Goal: Task Accomplishment & Management: Use online tool/utility

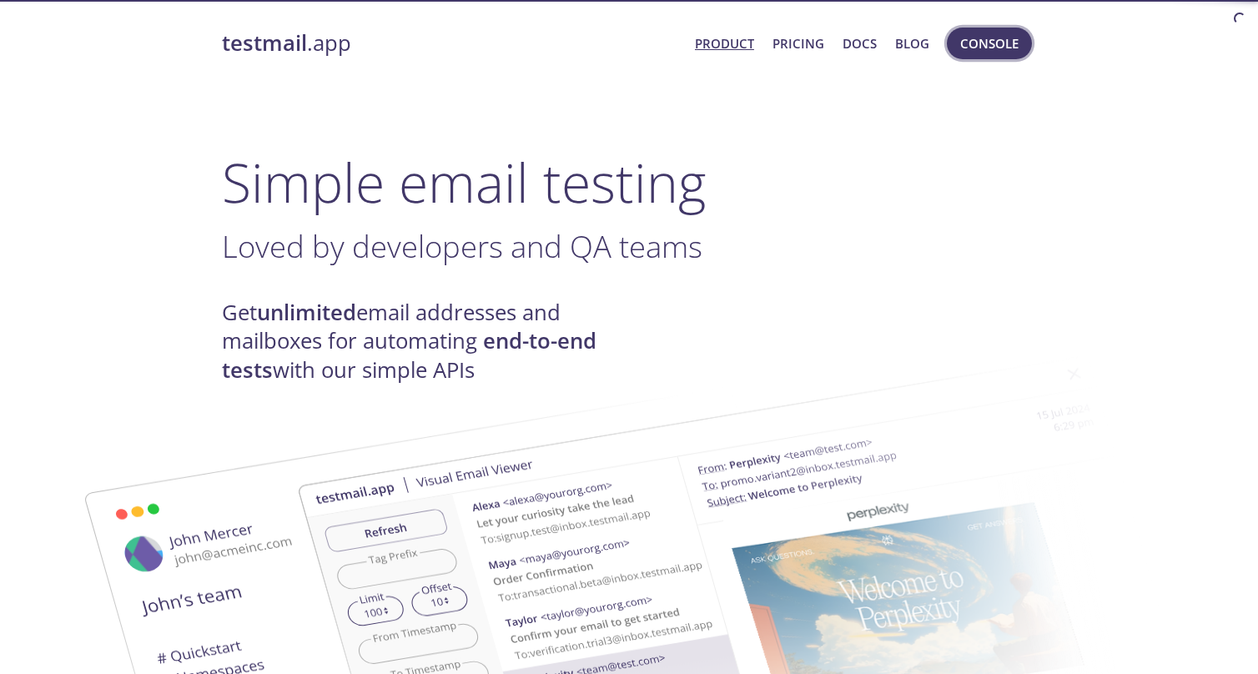
click at [993, 41] on span "Console" at bounding box center [989, 44] width 58 height 22
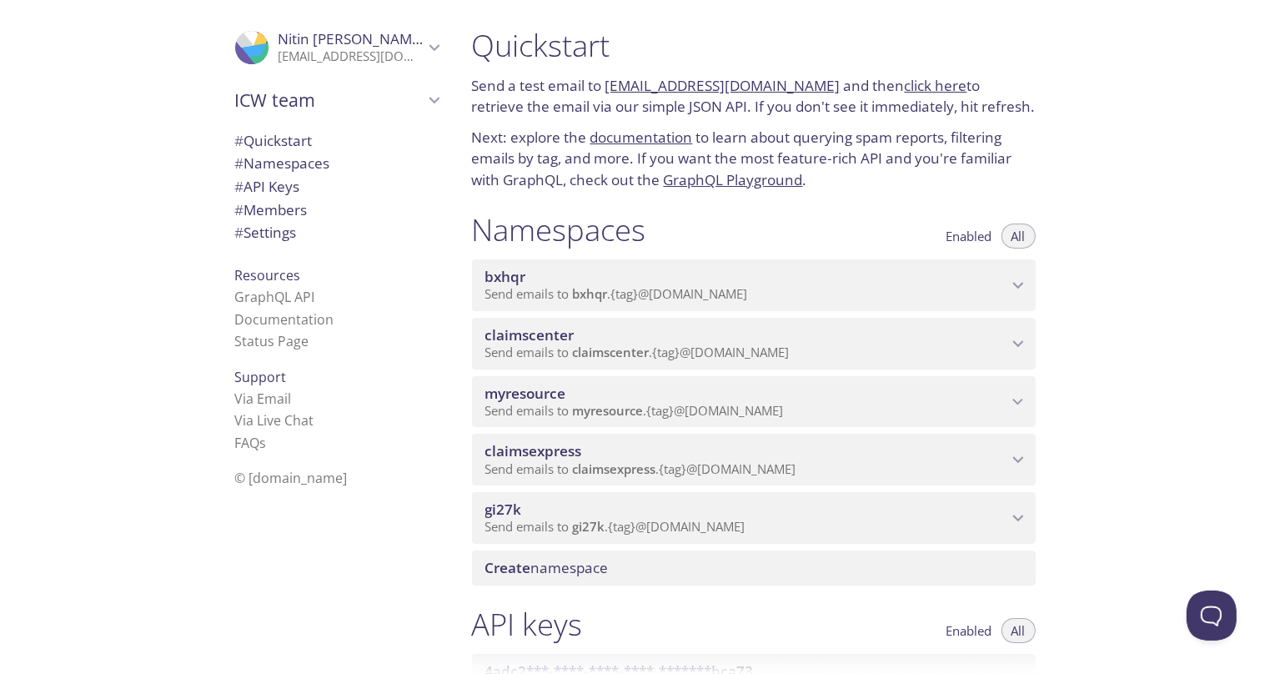
click at [581, 405] on span "myresource" at bounding box center [608, 410] width 71 height 17
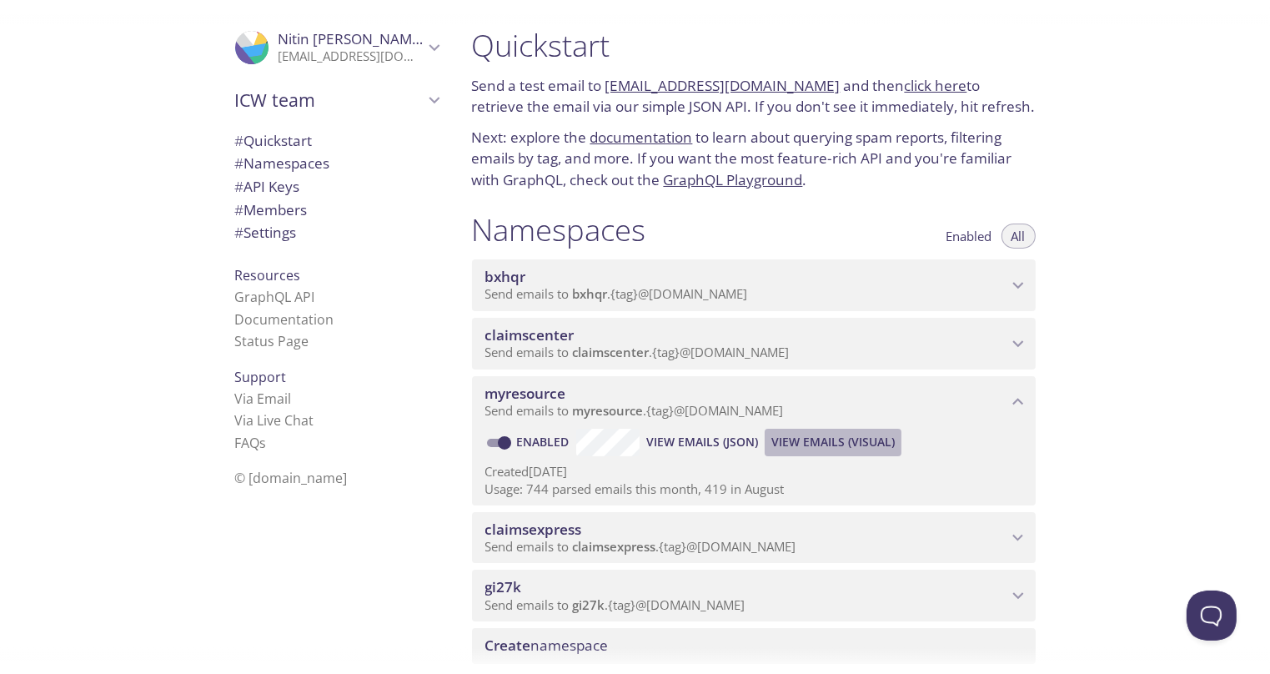
click at [802, 440] on span "View Emails (Visual)" at bounding box center [833, 442] width 123 height 20
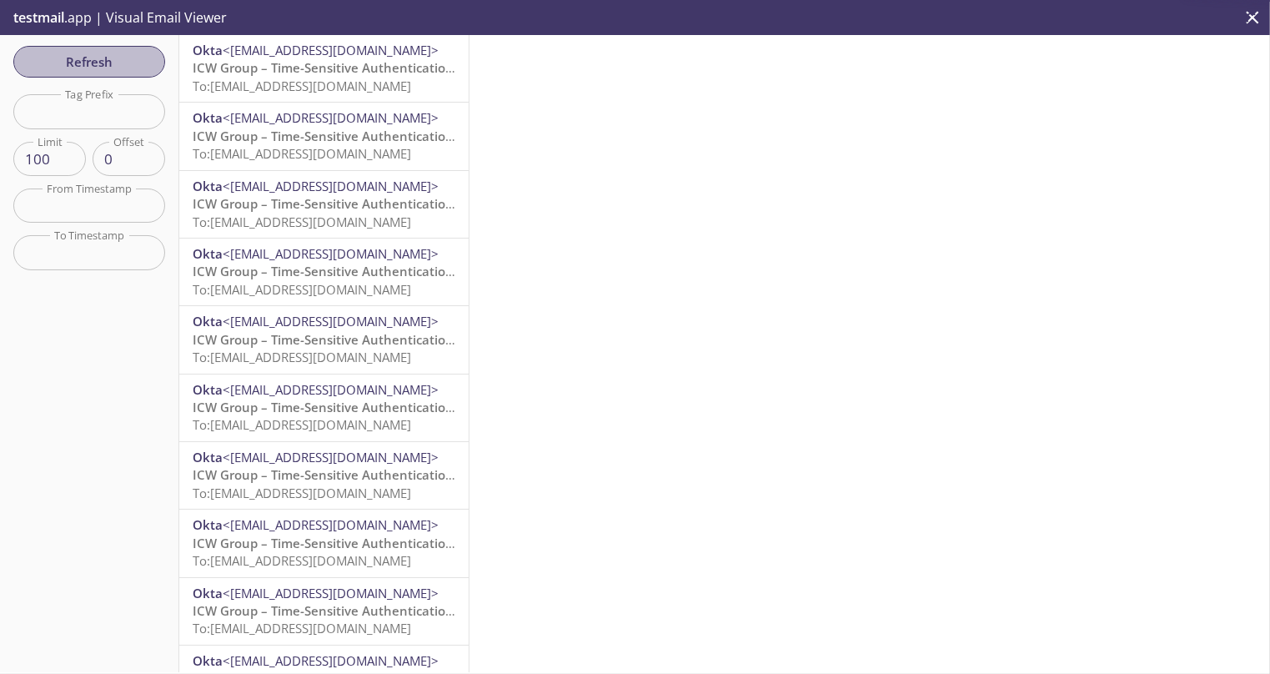
click at [113, 63] on span "Refresh" at bounding box center [89, 62] width 125 height 22
click at [347, 64] on span "ICW Group – Time-Sensitive Authentication Code" at bounding box center [340, 67] width 295 height 17
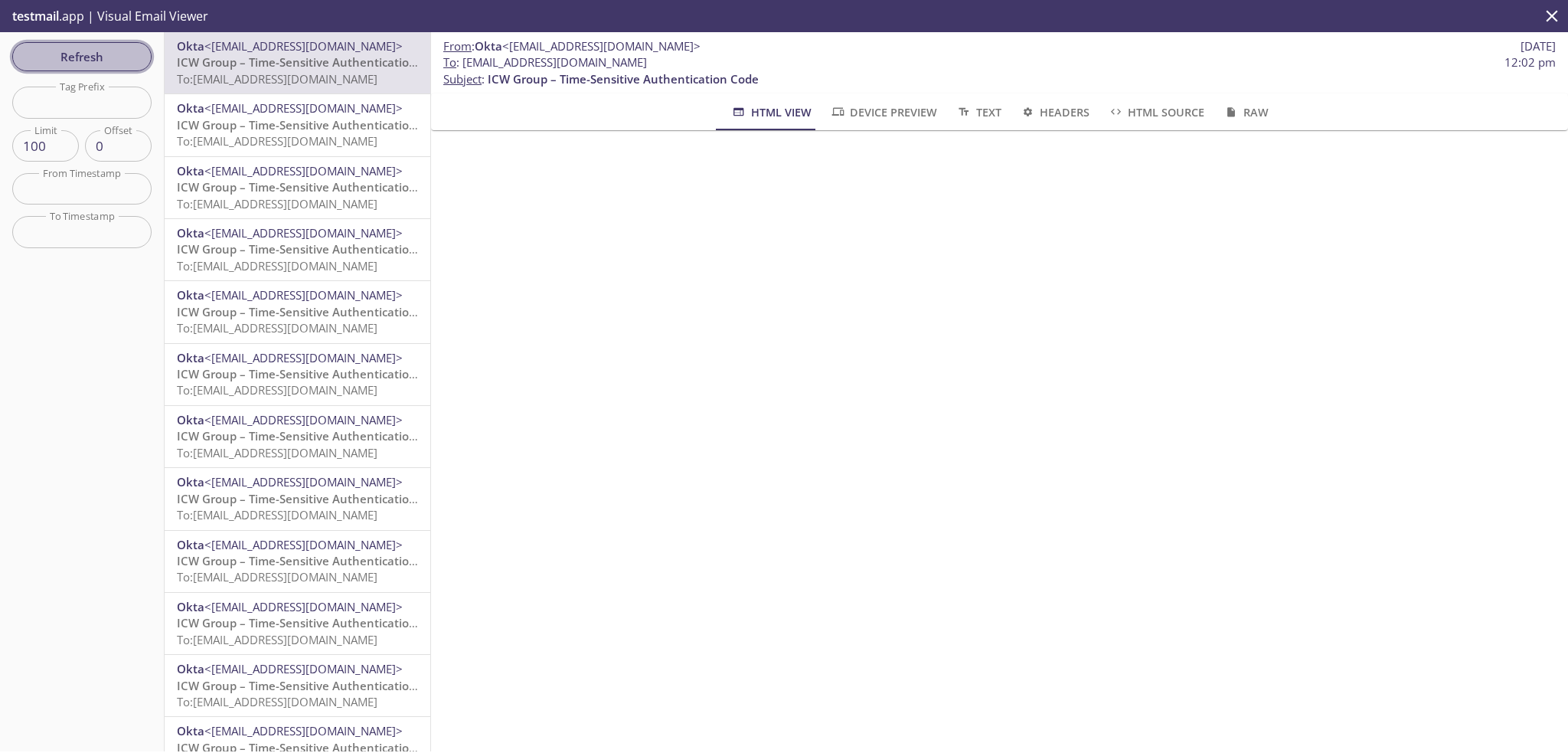
drag, startPoint x: 84, startPoint y: 62, endPoint x: 165, endPoint y: 75, distance: 82.0
click at [85, 61] on span "Refresh" at bounding box center [82, 57] width 115 height 20
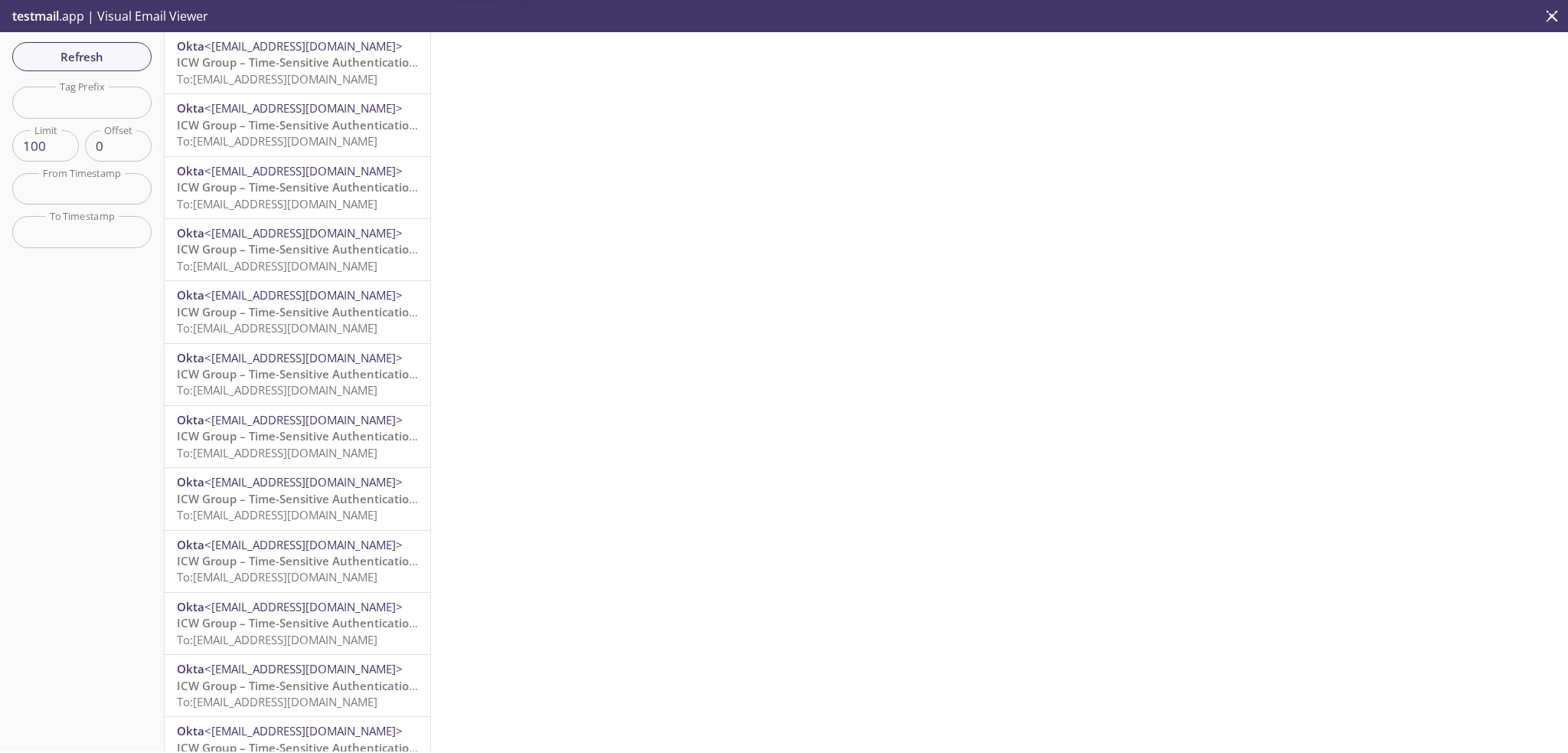
click at [290, 77] on span "To: [EMAIL_ADDRESS][DOMAIN_NAME]" at bounding box center [277, 79] width 201 height 16
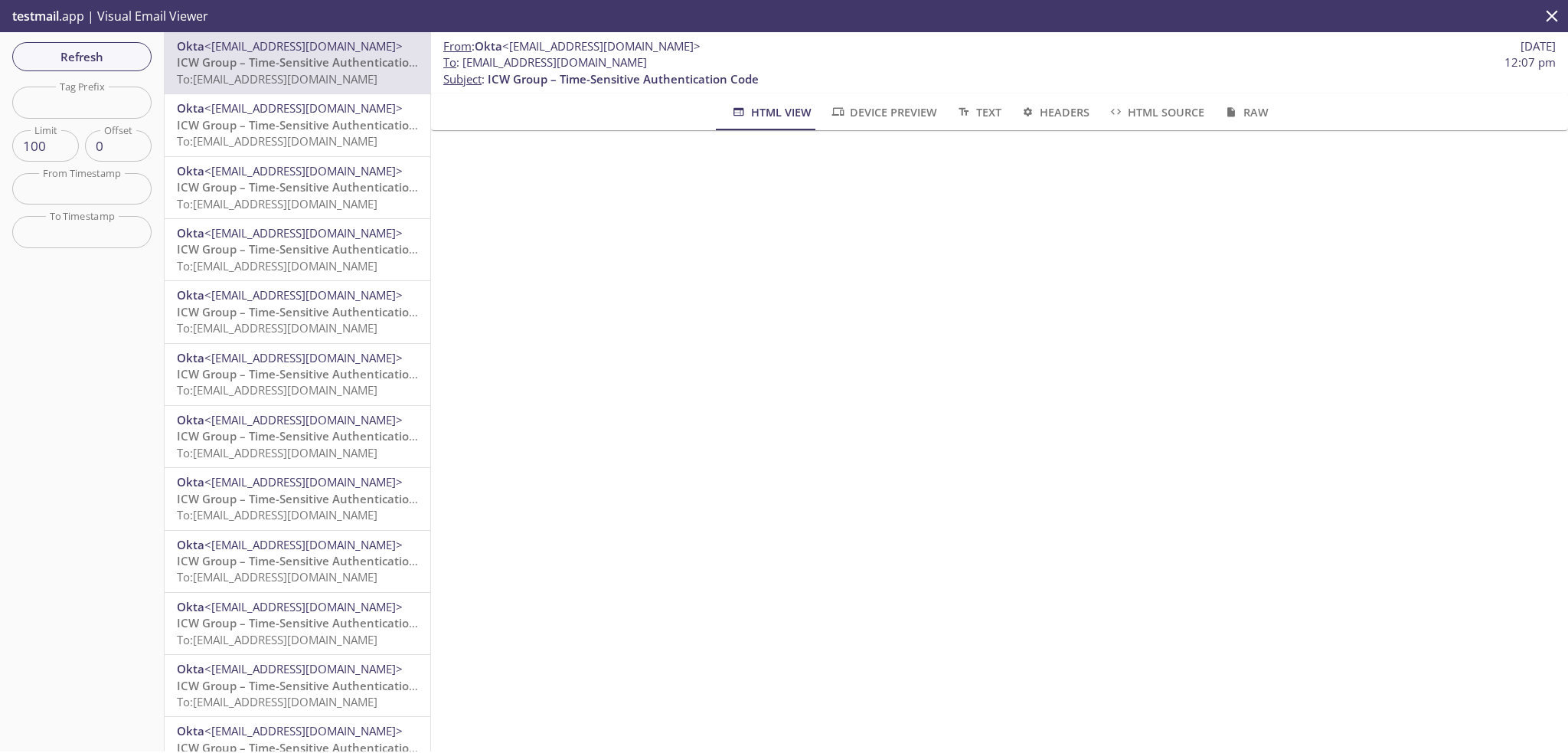
click at [114, 62] on span "Refresh" at bounding box center [82, 57] width 115 height 20
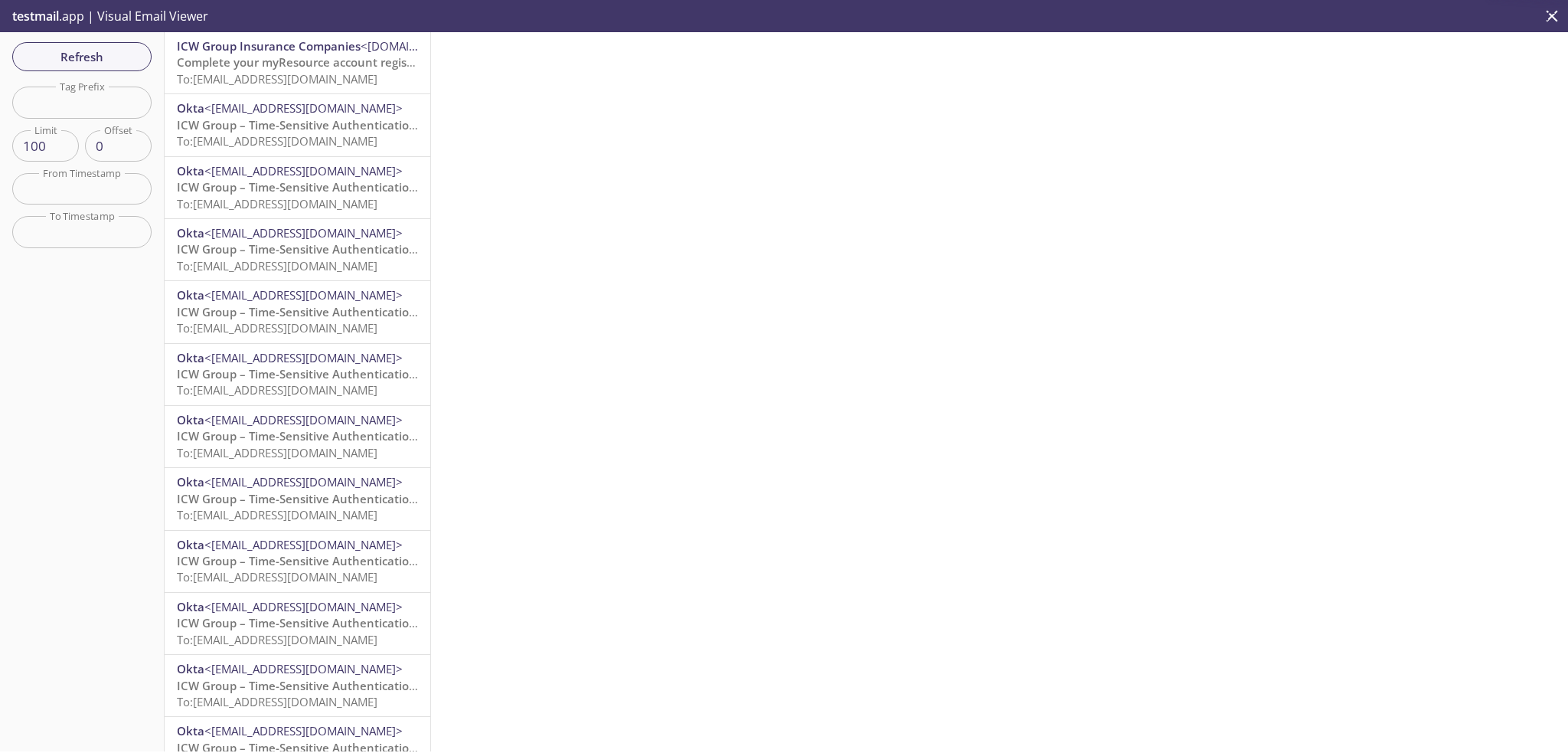
click at [273, 72] on span "To: [EMAIL_ADDRESS][DOMAIN_NAME]" at bounding box center [277, 79] width 201 height 16
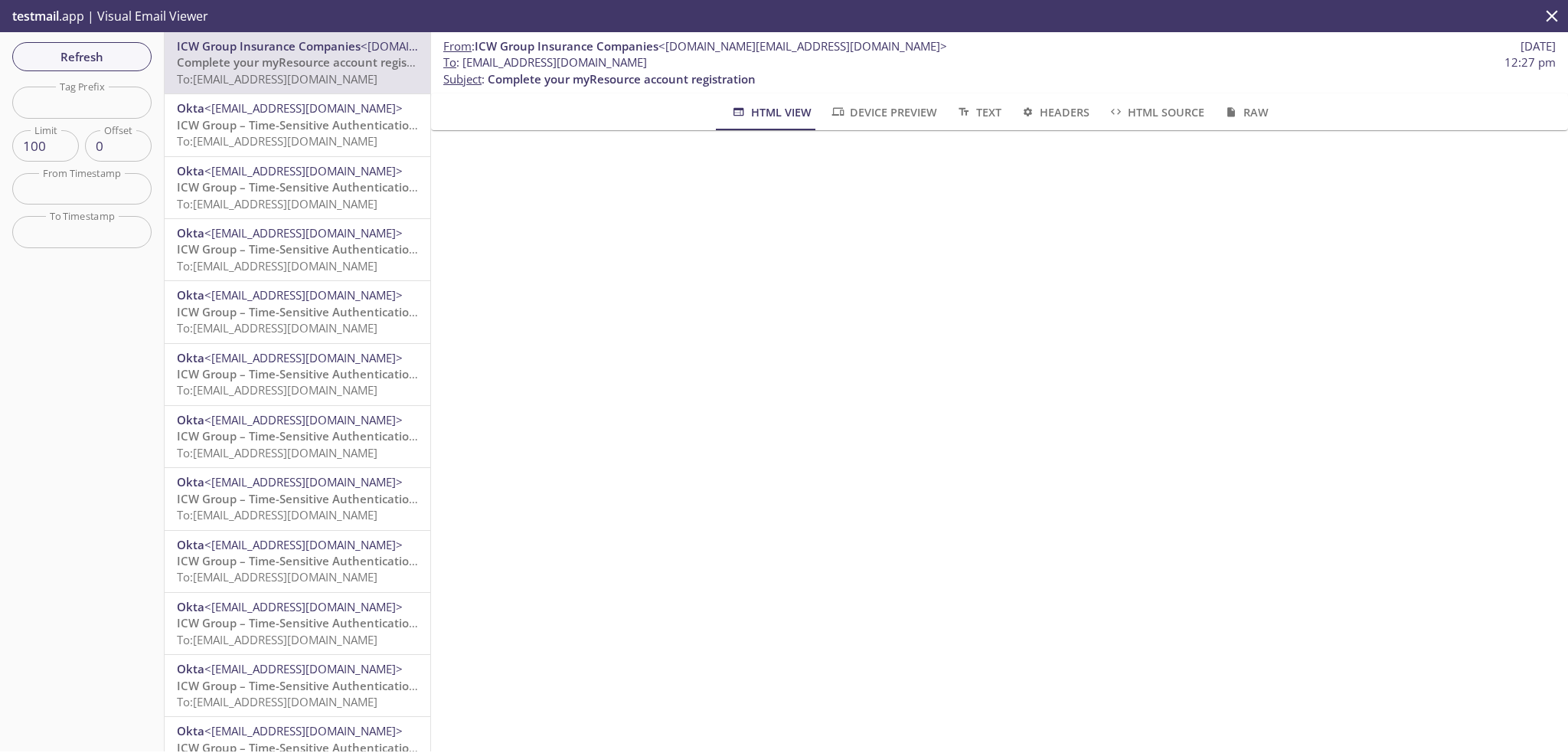
click at [904, 117] on span "Device Preview" at bounding box center [883, 112] width 107 height 19
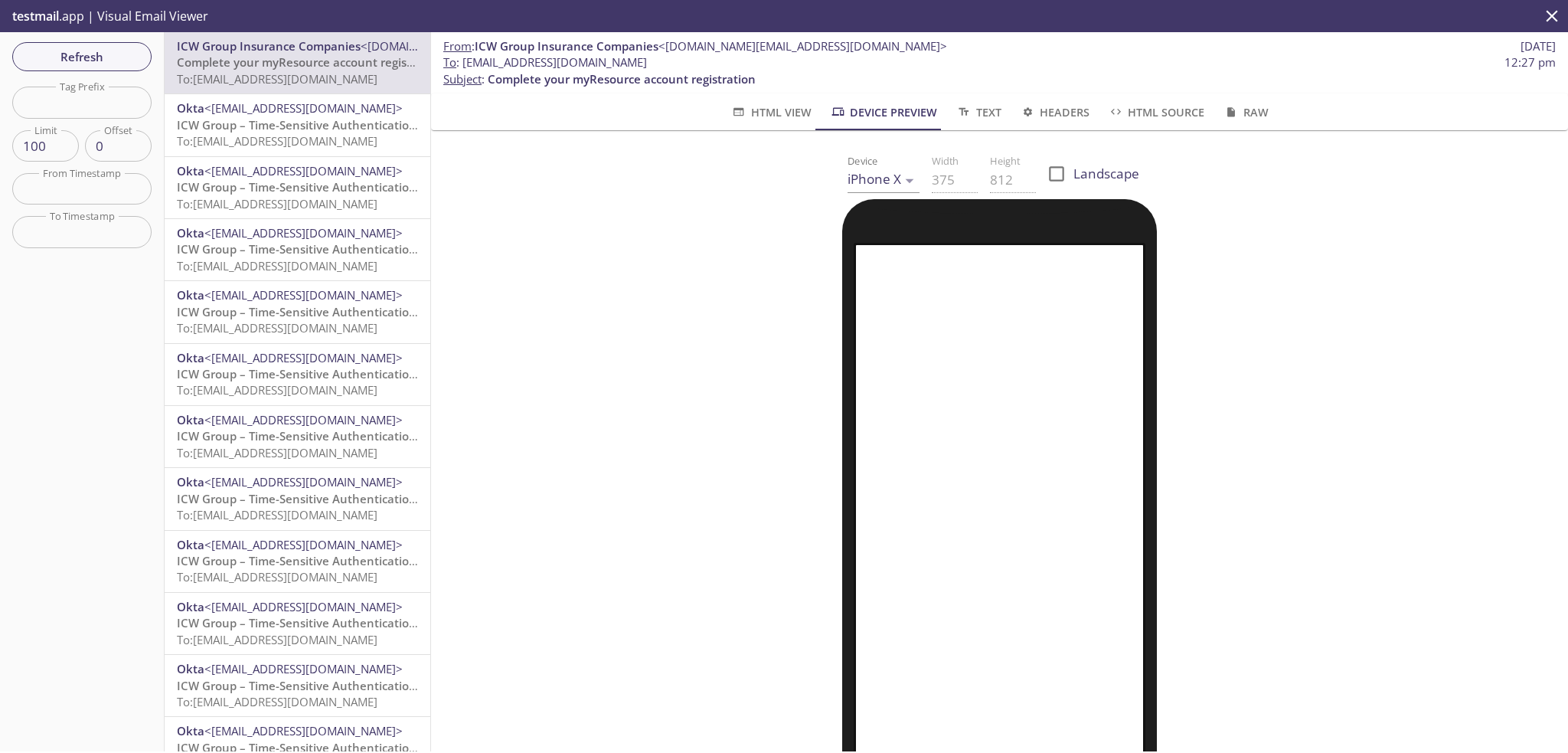
click at [56, 39] on div "Refresh Filters Tag Prefix Tag Prefix Limit 100 Limit Offset 0 Offset From Time…" at bounding box center [82, 391] width 164 height 719
click at [108, 62] on span "Refresh" at bounding box center [82, 57] width 115 height 20
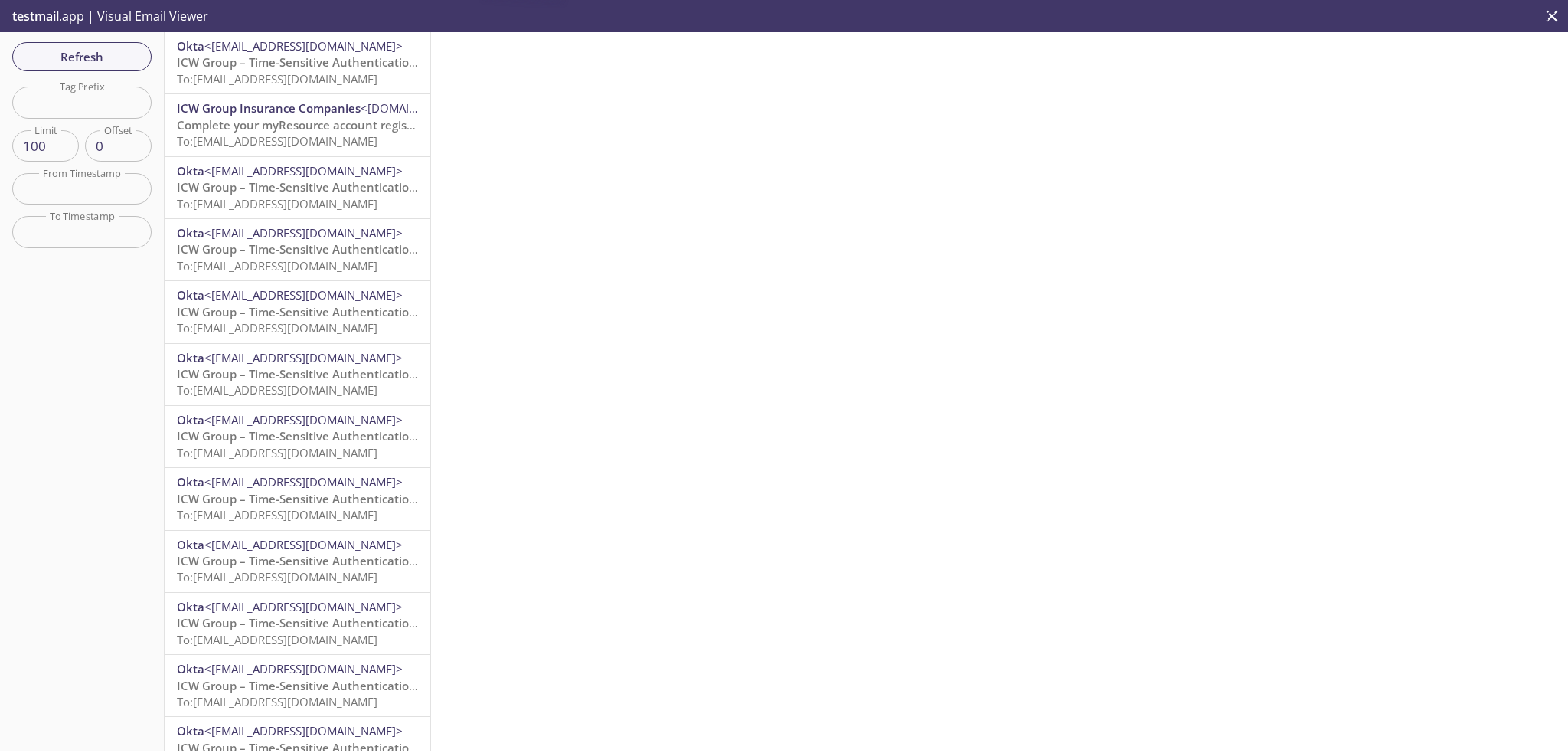
click at [276, 56] on span "ICW Group – Time-Sensitive Authentication Code" at bounding box center [312, 62] width 271 height 16
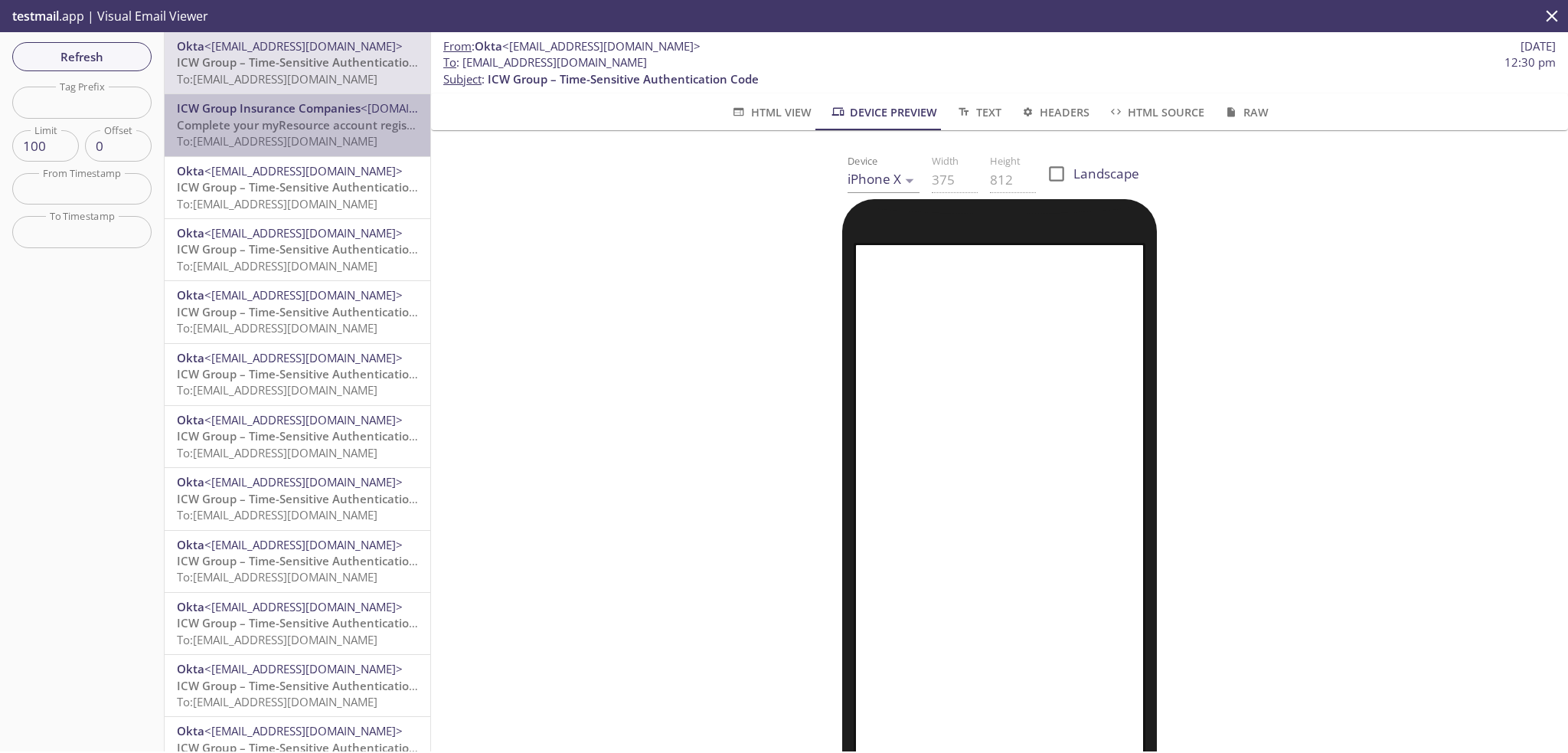
click at [305, 121] on span "Complete your myResource account registration" at bounding box center [311, 125] width 268 height 16
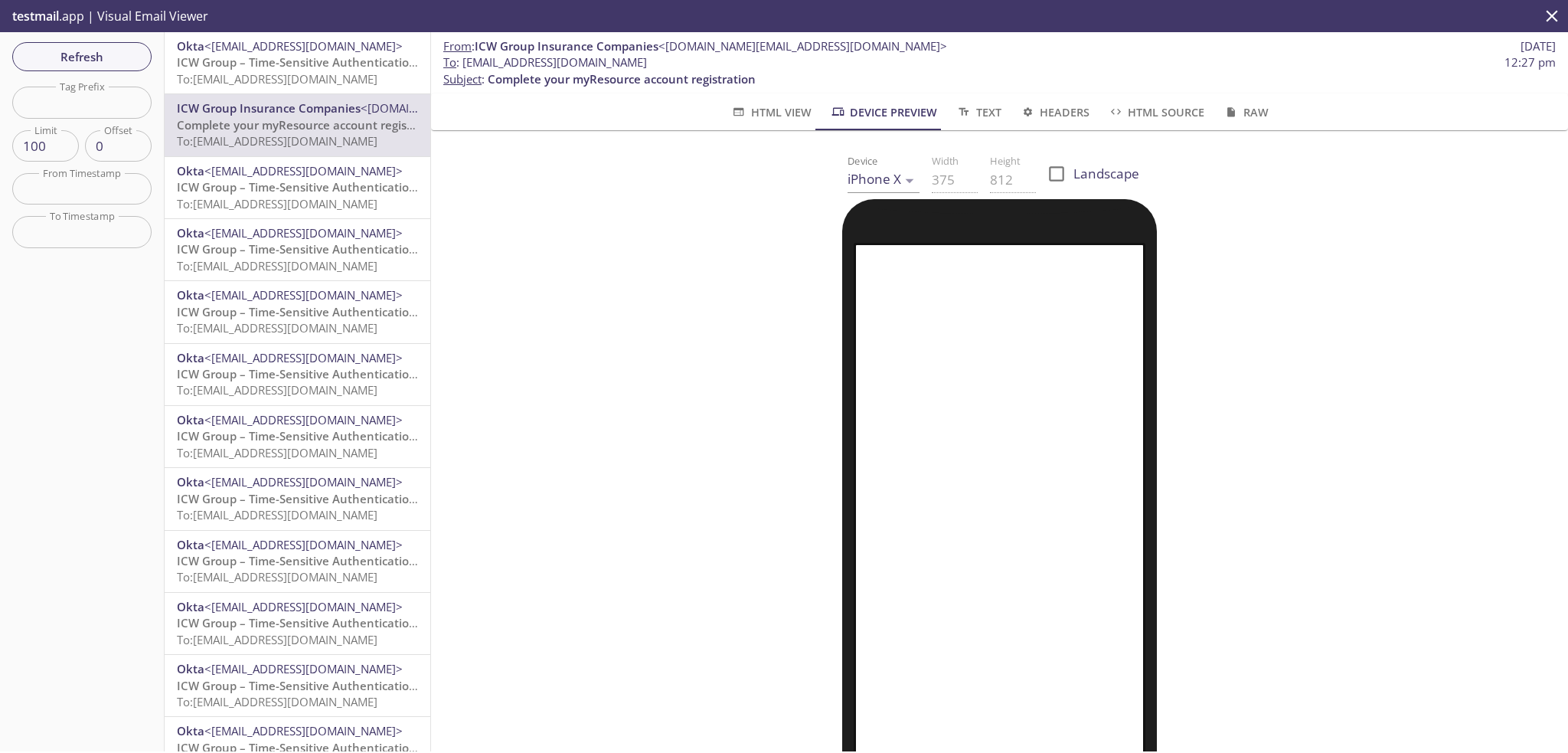
drag, startPoint x: 465, startPoint y: 62, endPoint x: 722, endPoint y: 58, distance: 257.0
click at [722, 58] on span "To : [EMAIL_ADDRESS][DOMAIN_NAME] 12:27 pm" at bounding box center [1000, 62] width 1113 height 17
copy span "[EMAIL_ADDRESS][DOMAIN_NAME]"
click at [73, 49] on span "Refresh" at bounding box center [82, 57] width 115 height 20
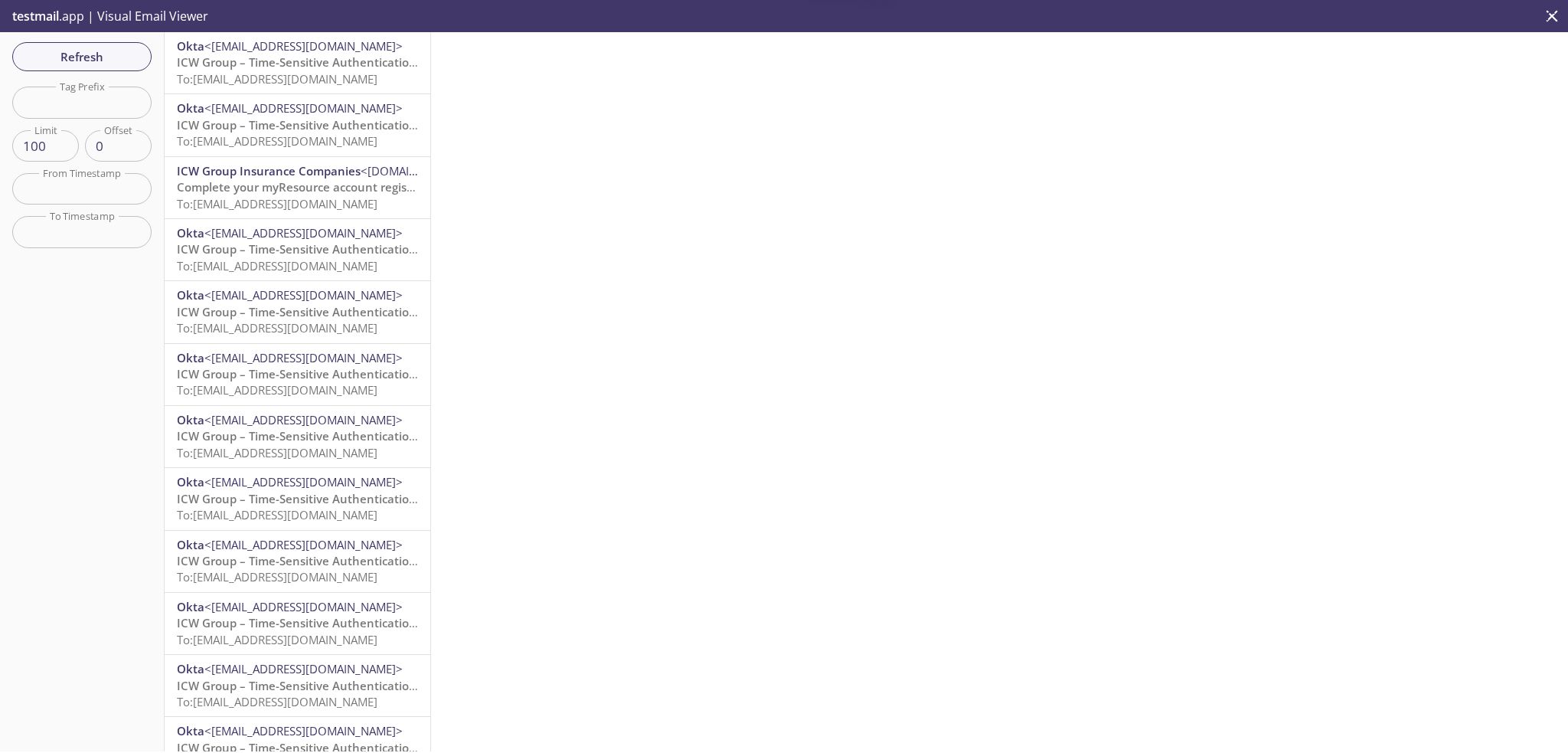
drag, startPoint x: 290, startPoint y: 61, endPoint x: 300, endPoint y: 76, distance: 18.0
click at [291, 61] on span "ICW Group – Time-Sensitive Authentication Code" at bounding box center [312, 62] width 271 height 16
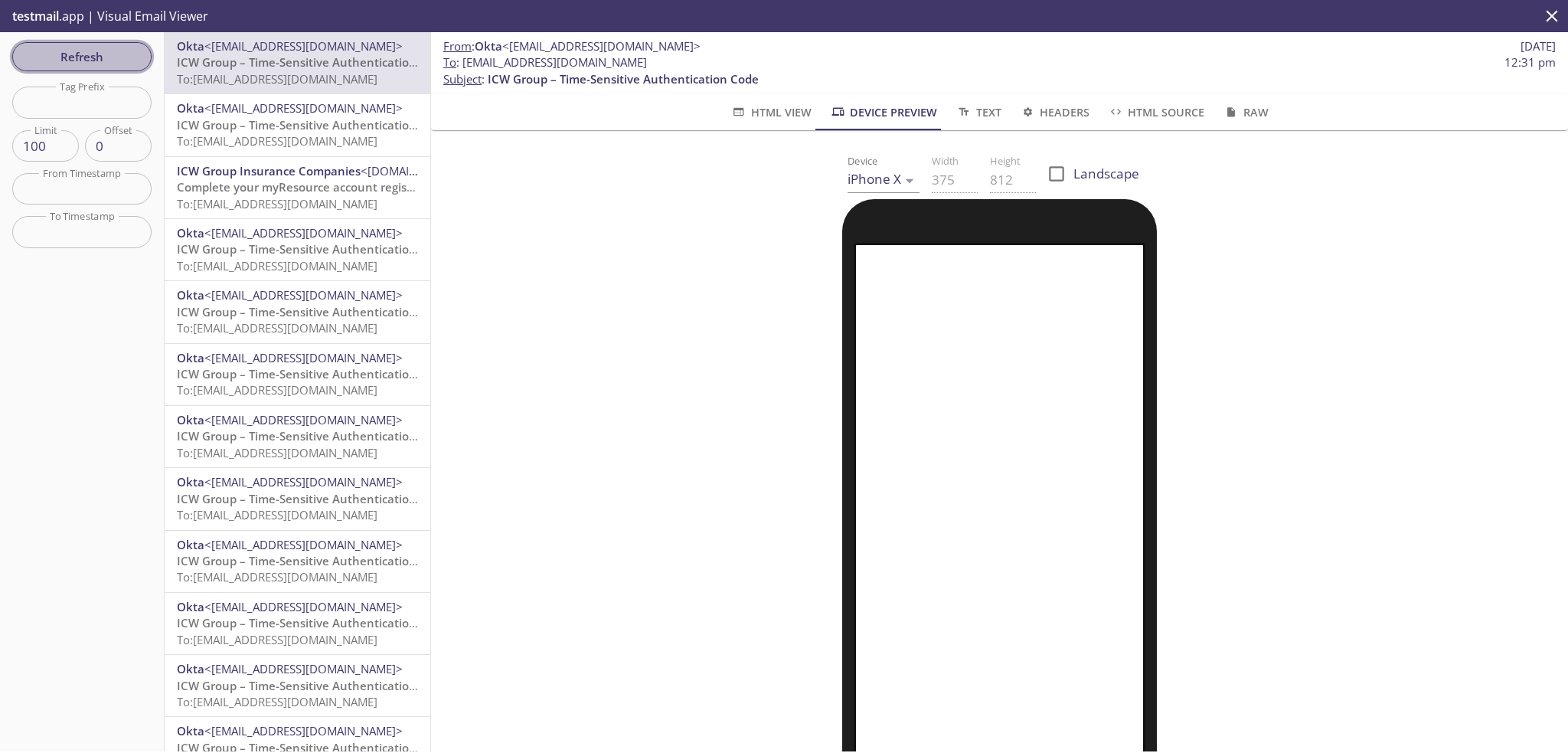
click at [112, 63] on span "Refresh" at bounding box center [82, 57] width 115 height 20
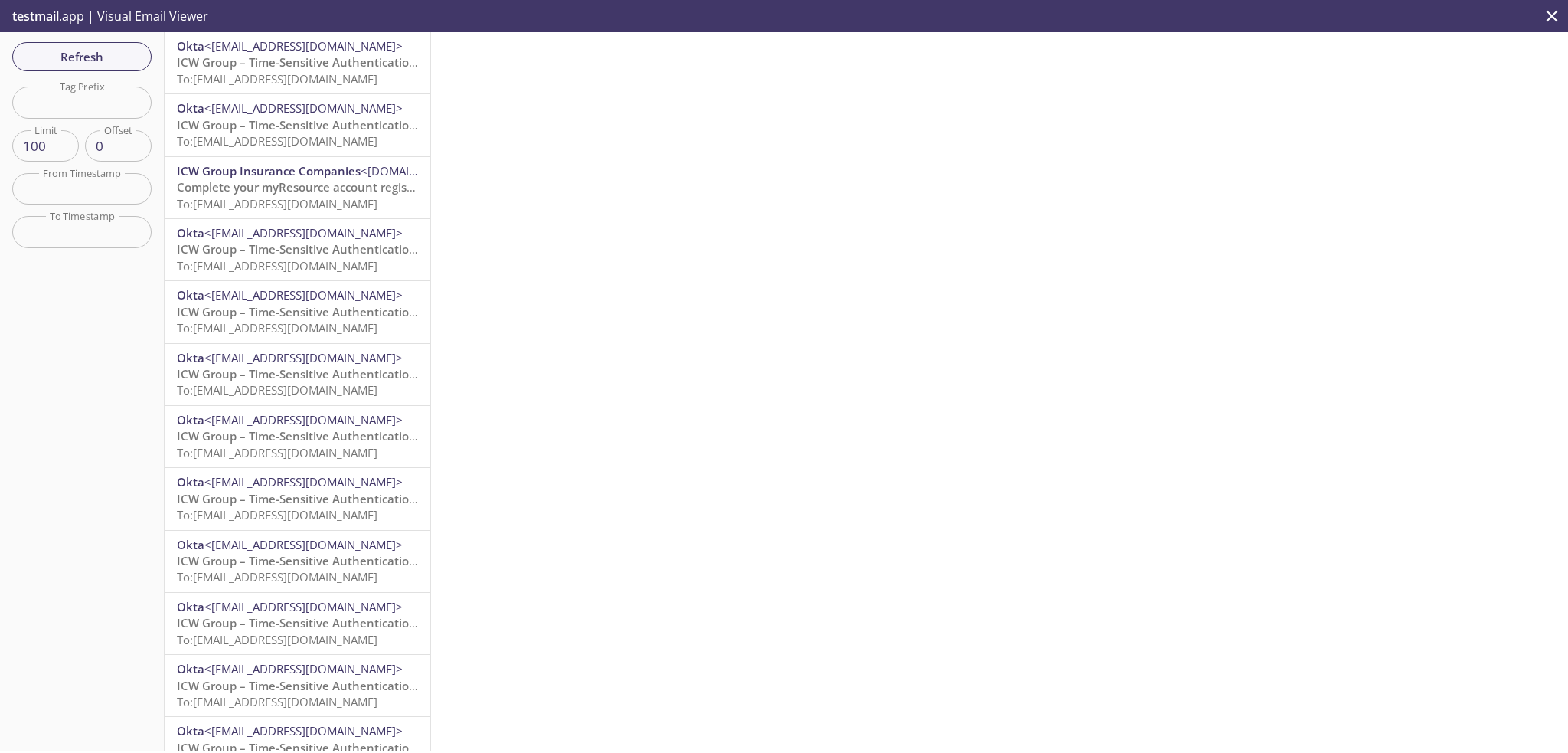
drag, startPoint x: 76, startPoint y: 55, endPoint x: 99, endPoint y: 66, distance: 25.5
click at [76, 52] on span "Refresh" at bounding box center [82, 57] width 115 height 20
click at [255, 60] on span "ICW Group – Time-Sensitive Authentication Code" at bounding box center [312, 62] width 271 height 16
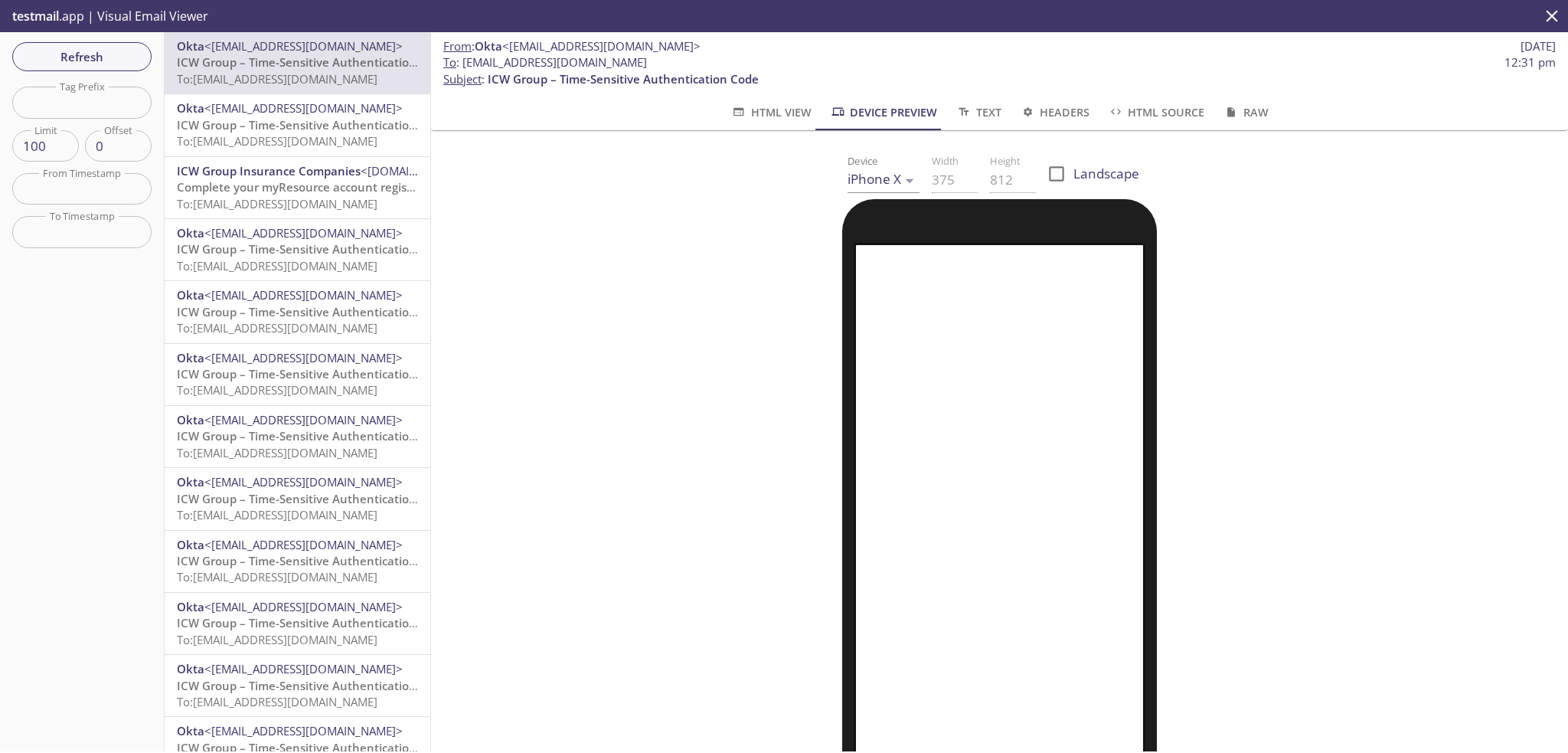
click at [1154, 185] on div "Device iPhone X iPhone X Width 375 Height 812 Landscape" at bounding box center [1000, 174] width 1101 height 50
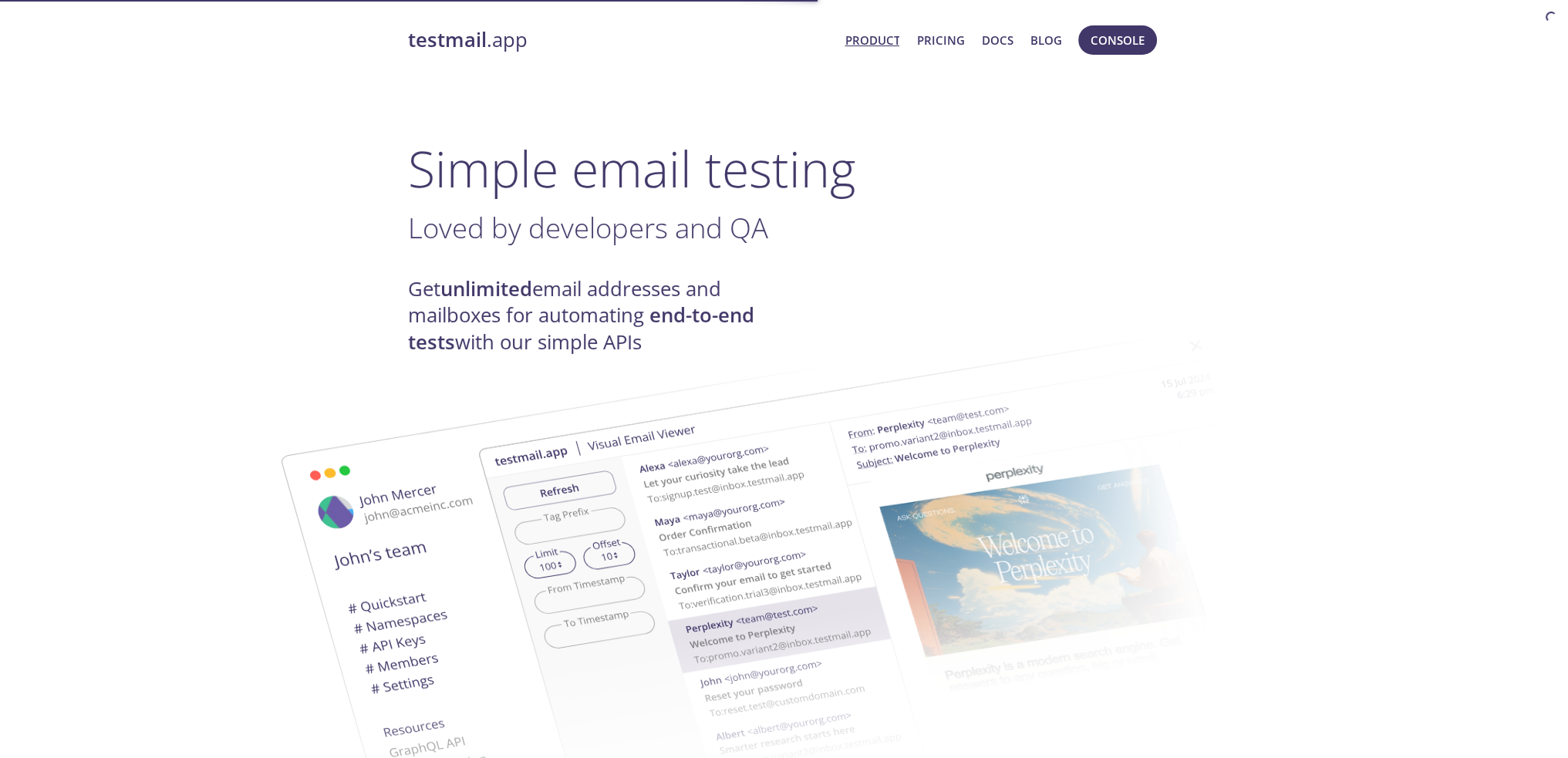
drag, startPoint x: 1113, startPoint y: 37, endPoint x: 1111, endPoint y: 49, distance: 12.2
click at [1113, 39] on span "Console" at bounding box center [1117, 41] width 54 height 20
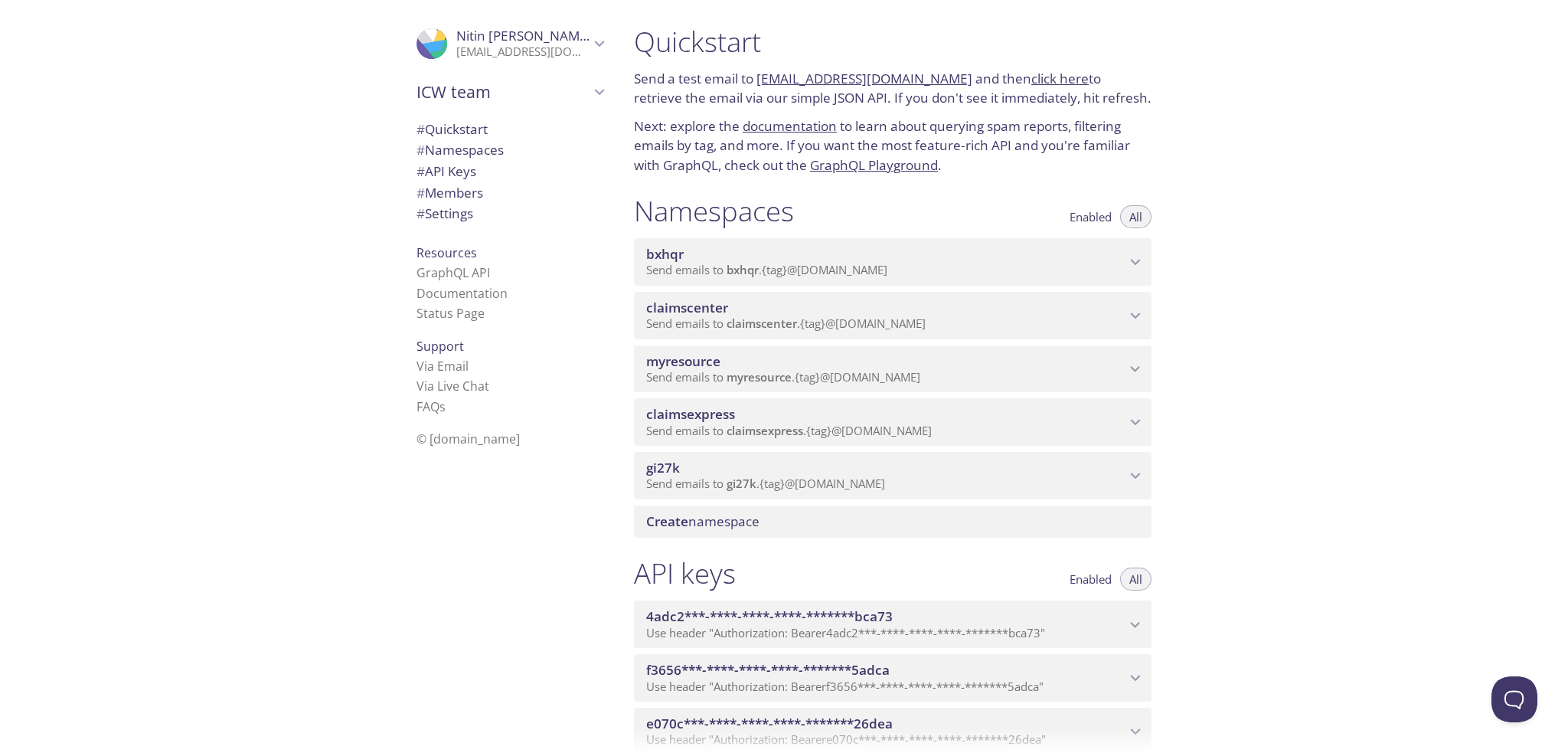
click at [811, 382] on span "Send emails to myresource . {tag} @inbox.testmail.app" at bounding box center [783, 376] width 274 height 16
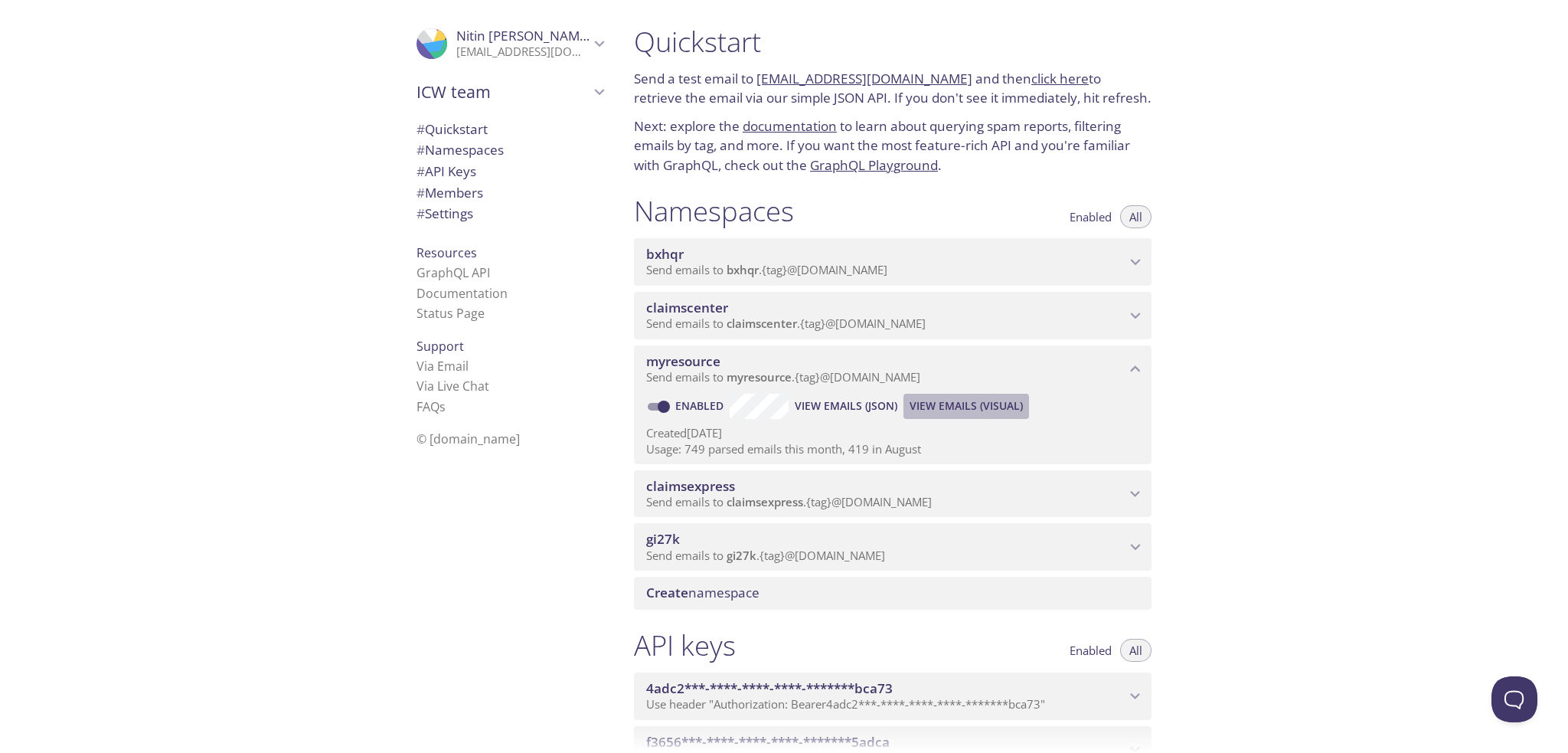
click at [980, 408] on span "View Emails (Visual)" at bounding box center [966, 406] width 113 height 18
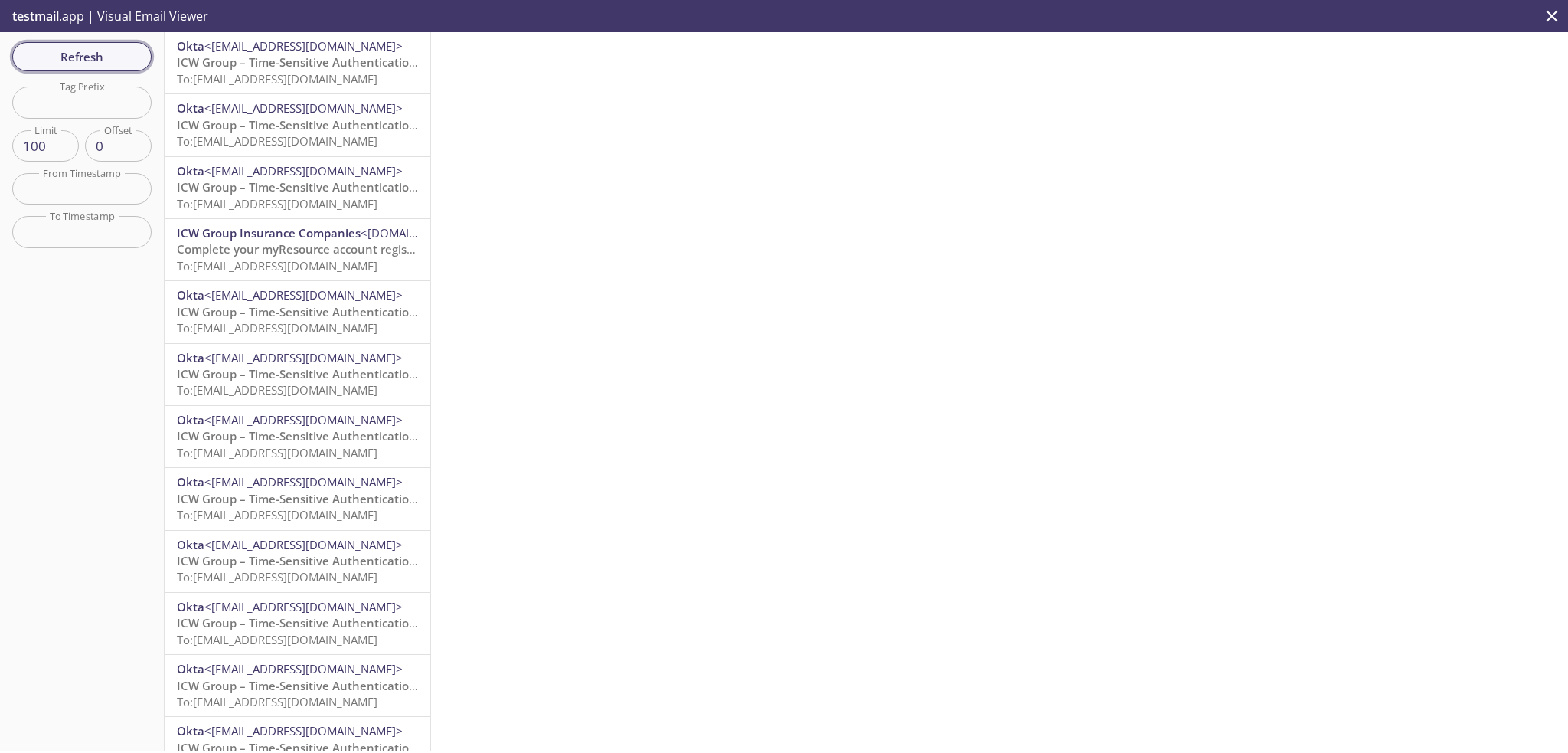
click at [78, 62] on span "Refresh" at bounding box center [82, 57] width 115 height 20
click at [337, 68] on span "ICW Group – Time-Sensitive Authentication Code" at bounding box center [312, 62] width 271 height 16
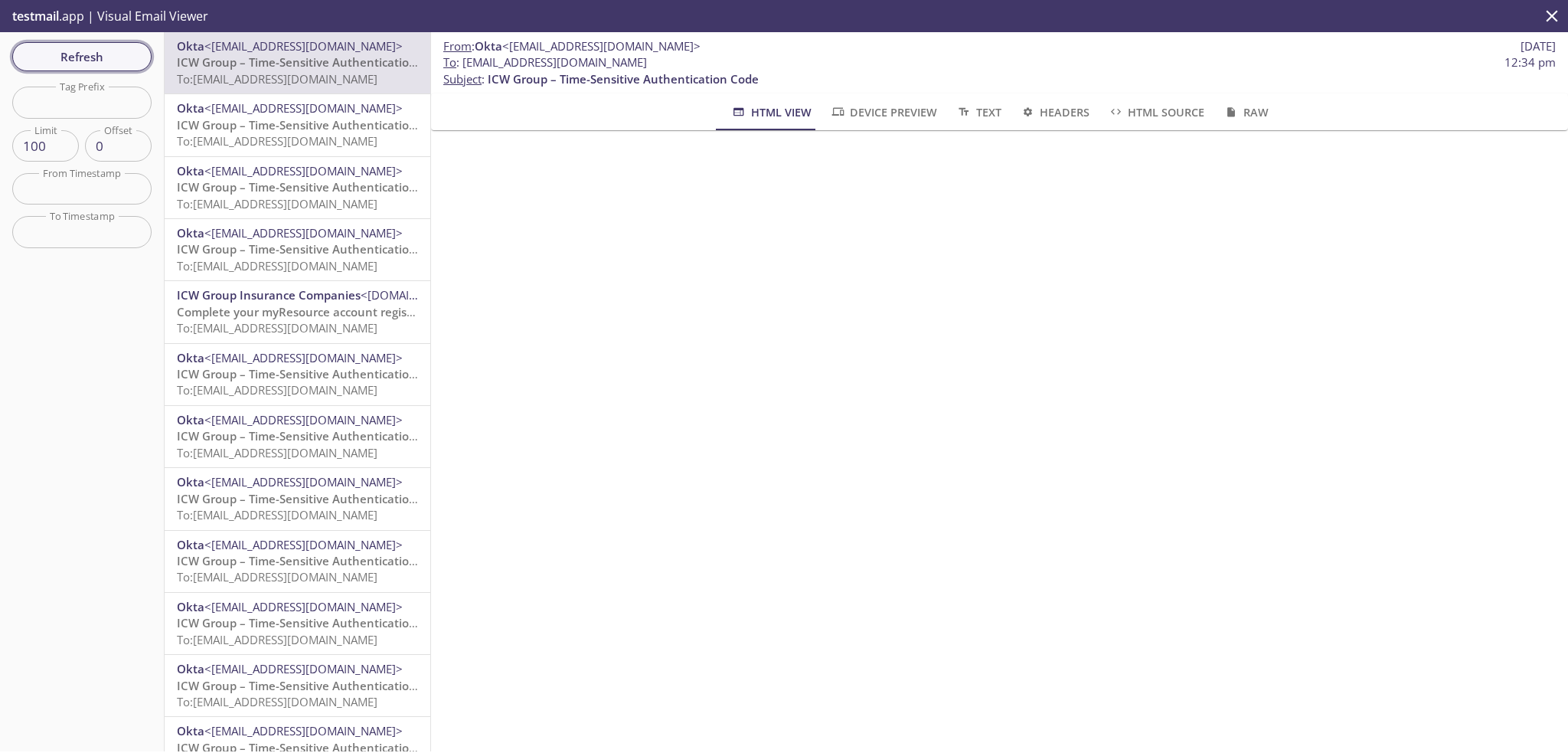
click at [101, 61] on span "Refresh" at bounding box center [82, 57] width 115 height 20
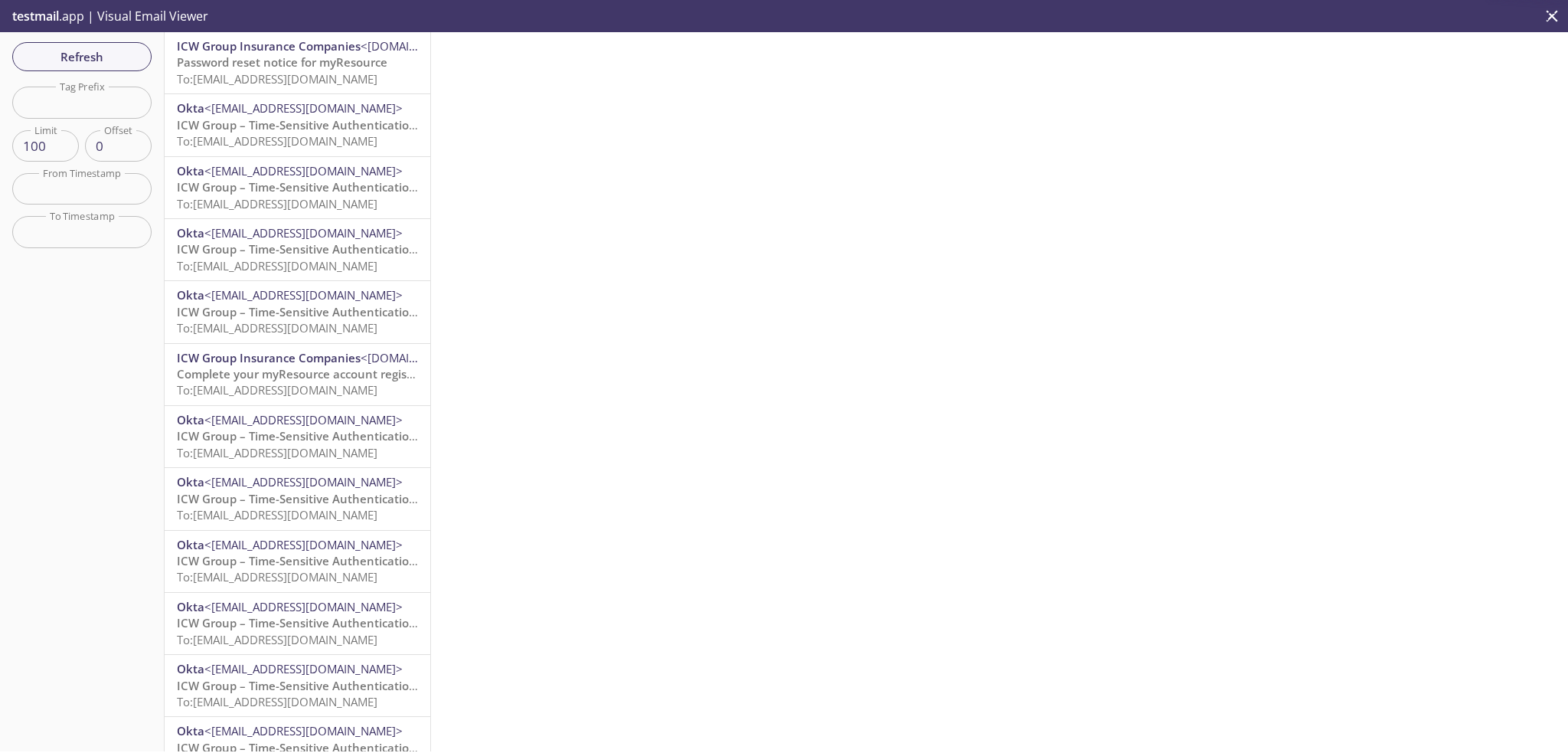
click at [337, 62] on span "Password reset notice for myResource" at bounding box center [282, 62] width 210 height 16
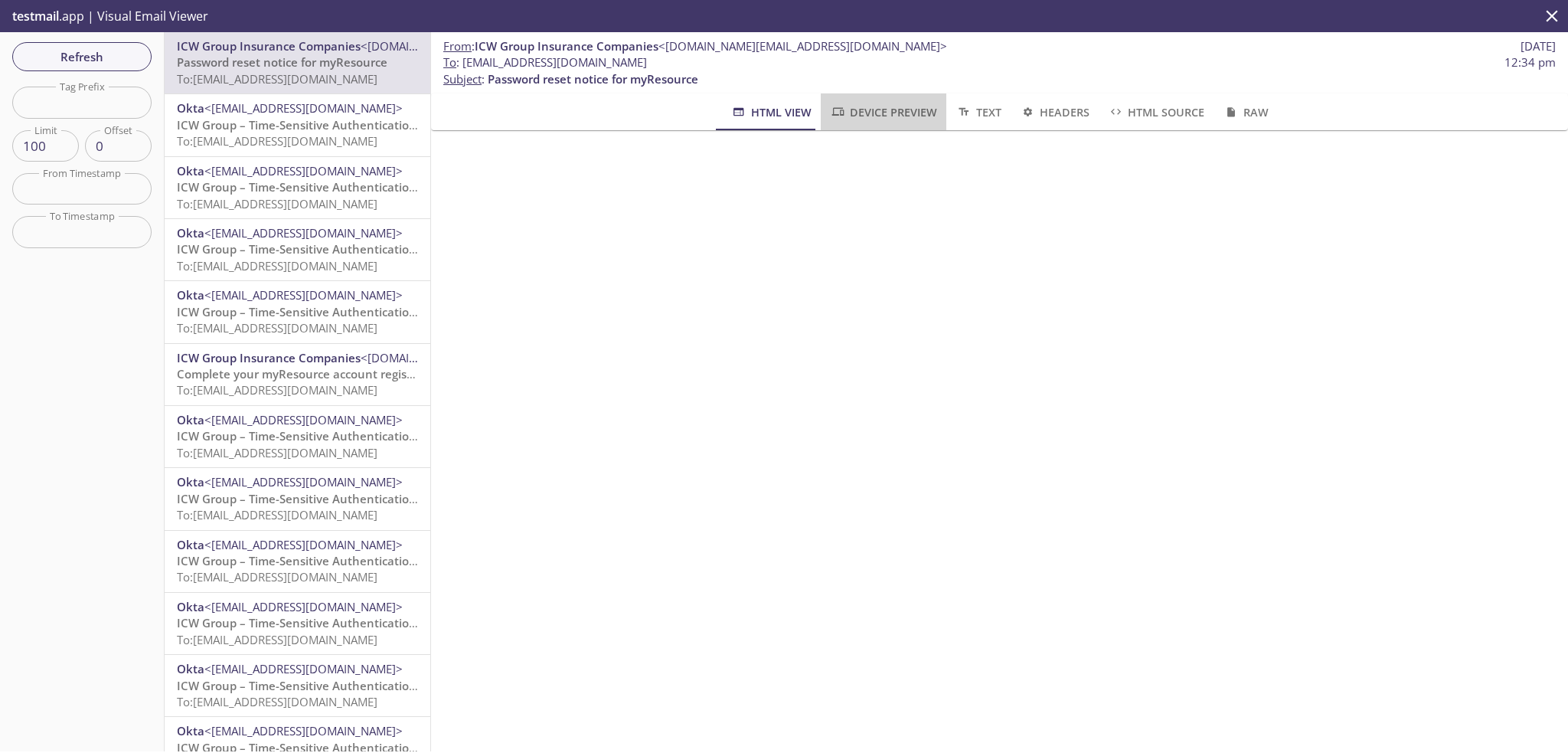
click at [895, 104] on span "Device Preview" at bounding box center [883, 112] width 107 height 19
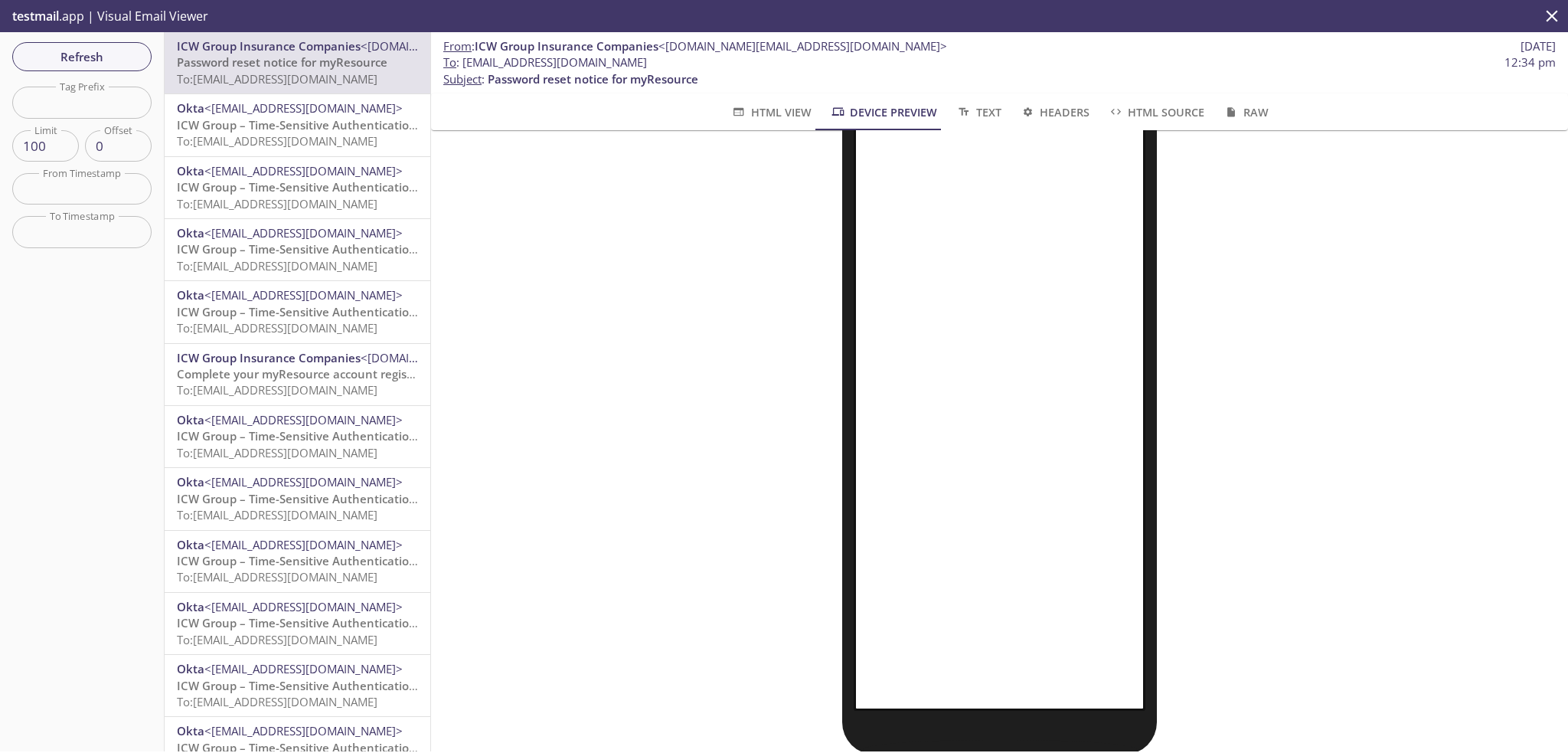
scroll to position [163, 0]
click at [635, 58] on span "To : myresource.joetestmonday@inbox.testmail.app" at bounding box center [545, 62] width 204 height 17
drag, startPoint x: 710, startPoint y: 58, endPoint x: 465, endPoint y: 62, distance: 245.0
click at [465, 62] on span "To : myresource.joetestmonday@inbox.testmail.app 12:34 pm" at bounding box center [1000, 62] width 1113 height 17
copy span "[EMAIL_ADDRESS][DOMAIN_NAME]"
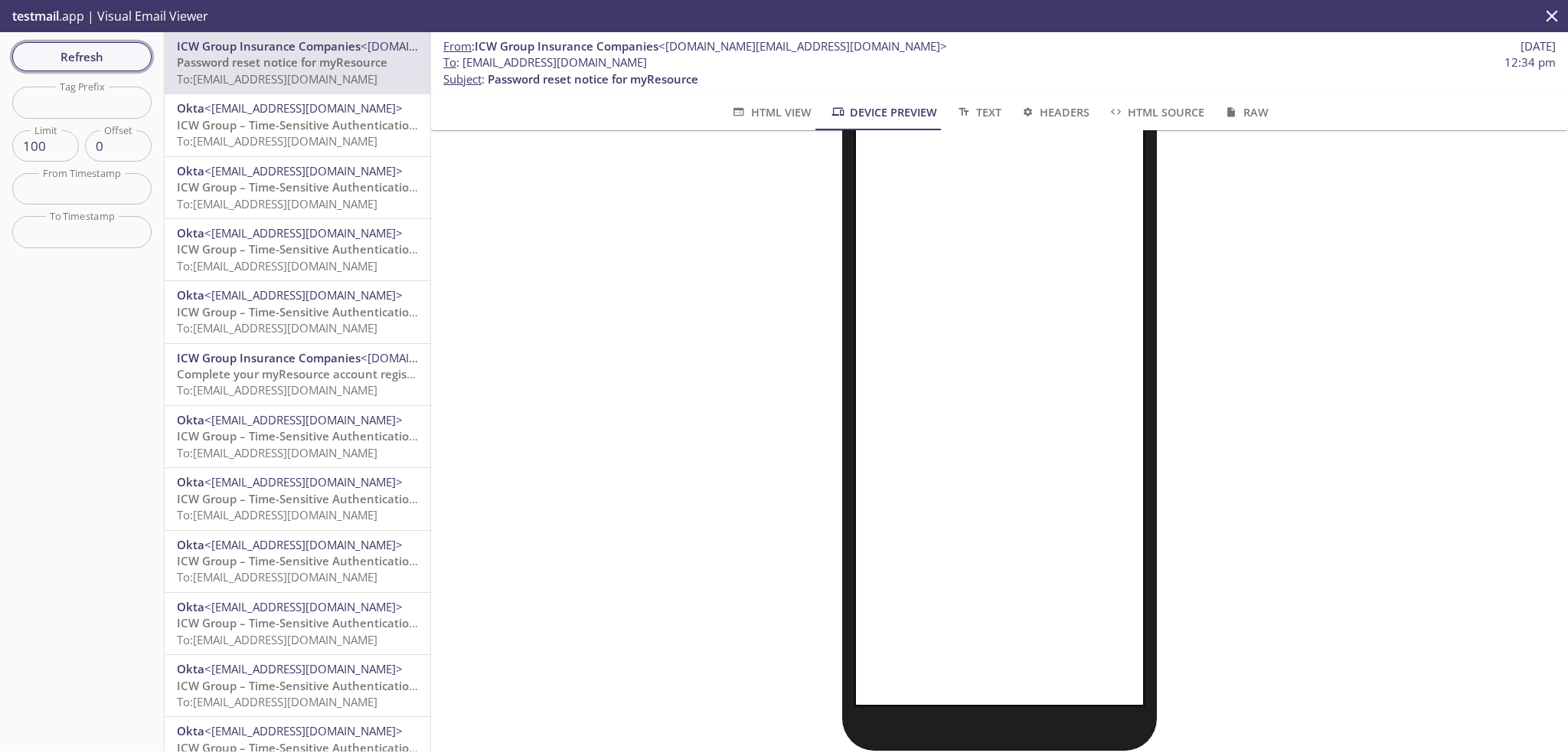
click at [83, 53] on span "Refresh" at bounding box center [82, 57] width 115 height 20
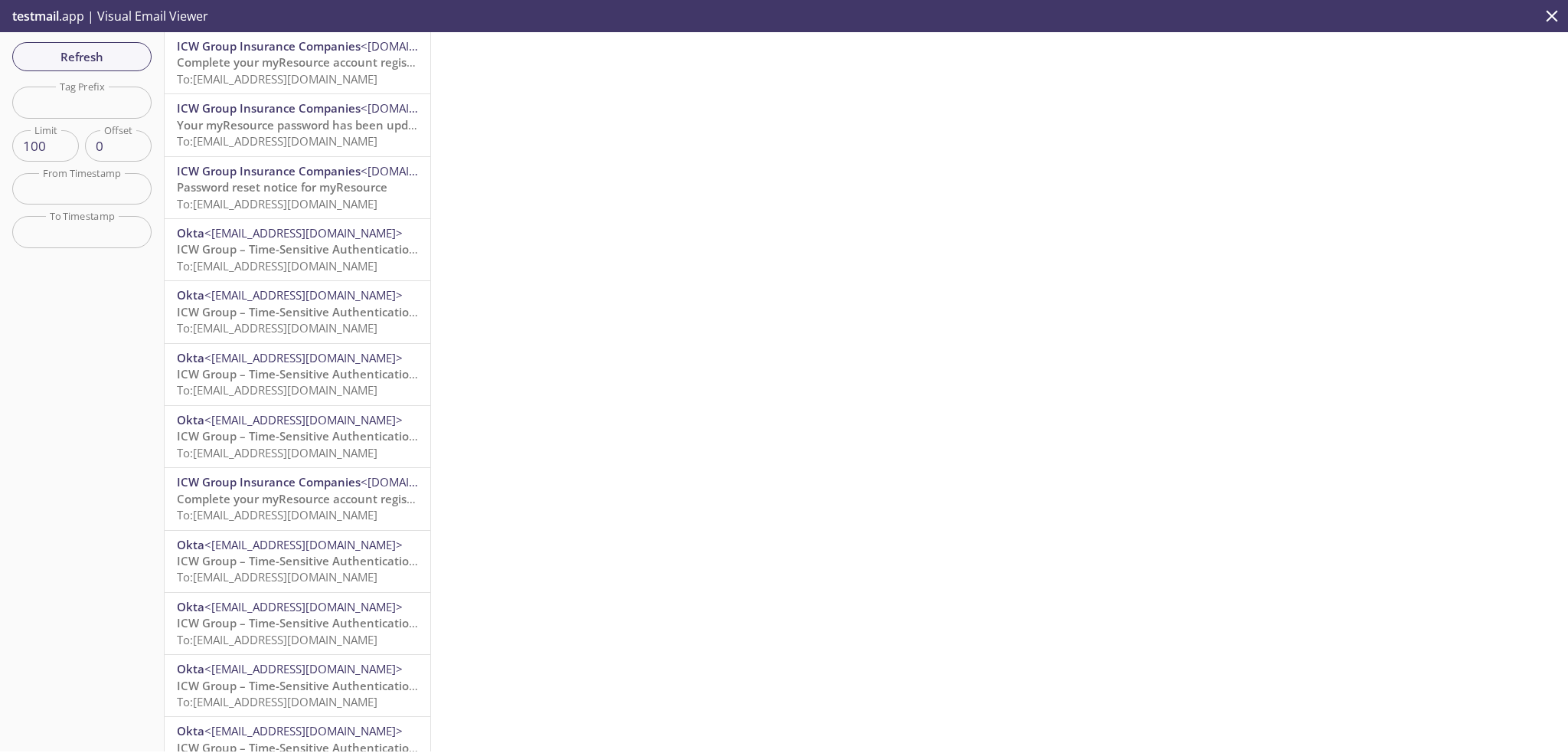
click at [284, 55] on span "Complete your myResource account registration" at bounding box center [311, 62] width 268 height 16
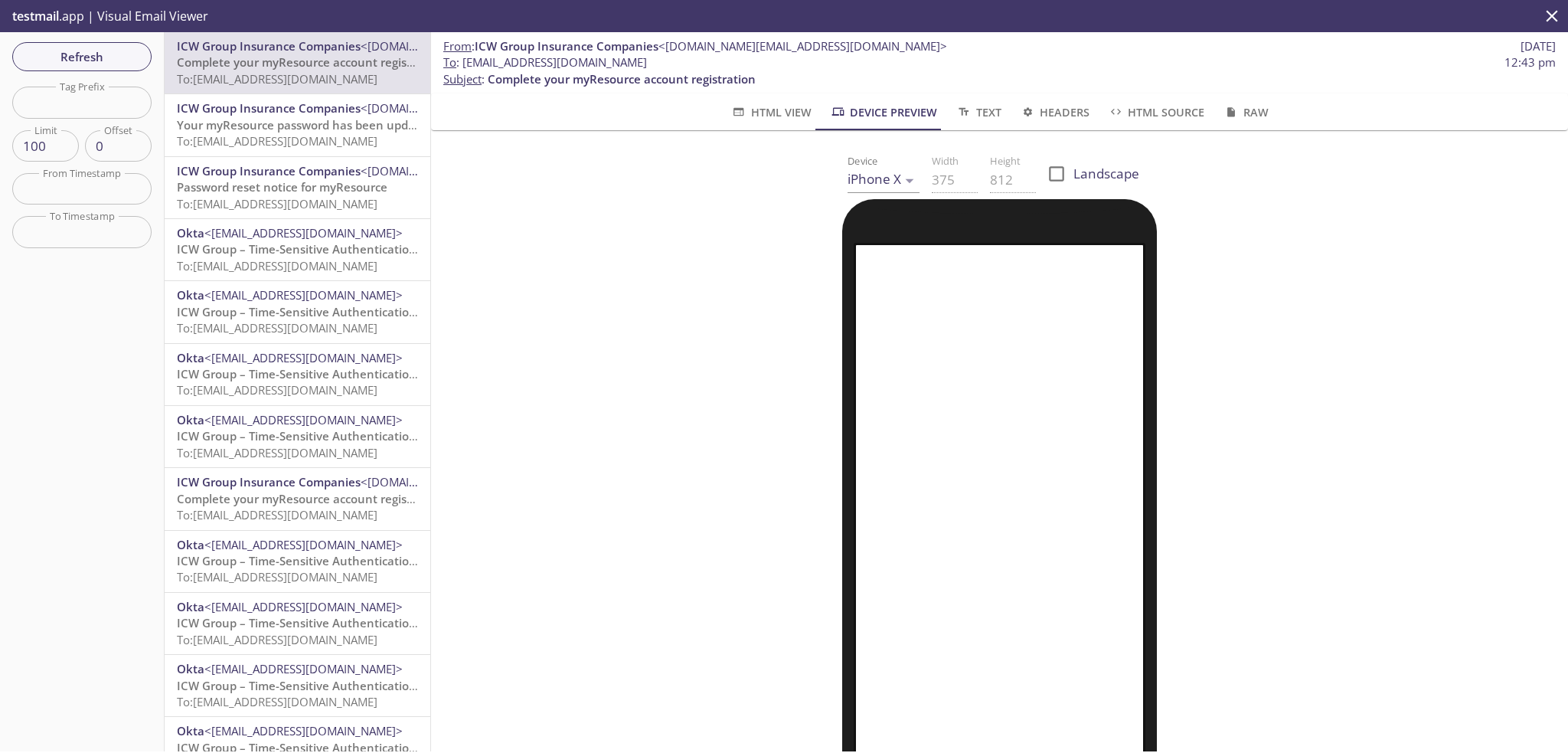
drag, startPoint x: 463, startPoint y: 63, endPoint x: 733, endPoint y: 63, distance: 270.0
click at [733, 63] on span "To : myresource.joetestmonday@inbox.testmail.app 12:43 pm" at bounding box center [1000, 62] width 1113 height 17
copy span "[EMAIL_ADDRESS][DOMAIN_NAME]"
